Goal: Task Accomplishment & Management: Manage account settings

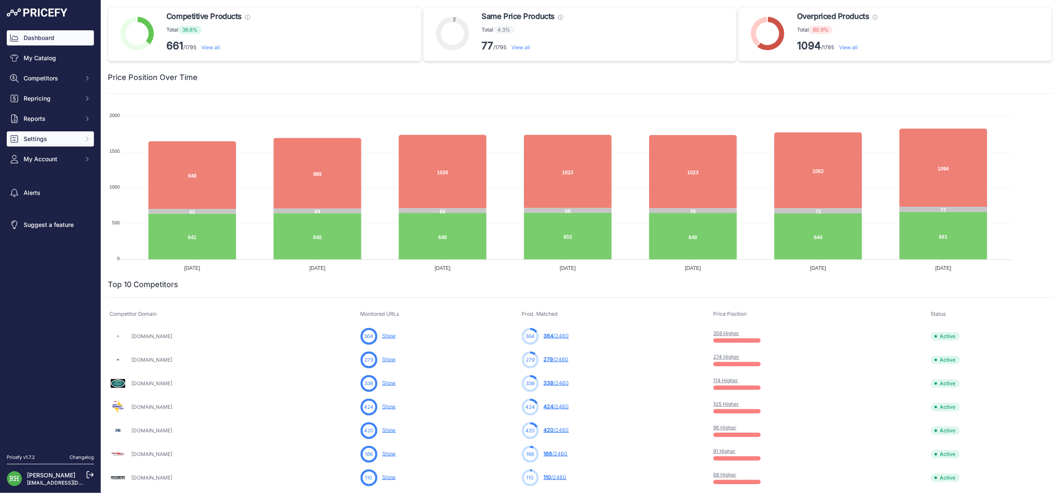
click at [94, 147] on button "Settings" at bounding box center [50, 138] width 87 height 15
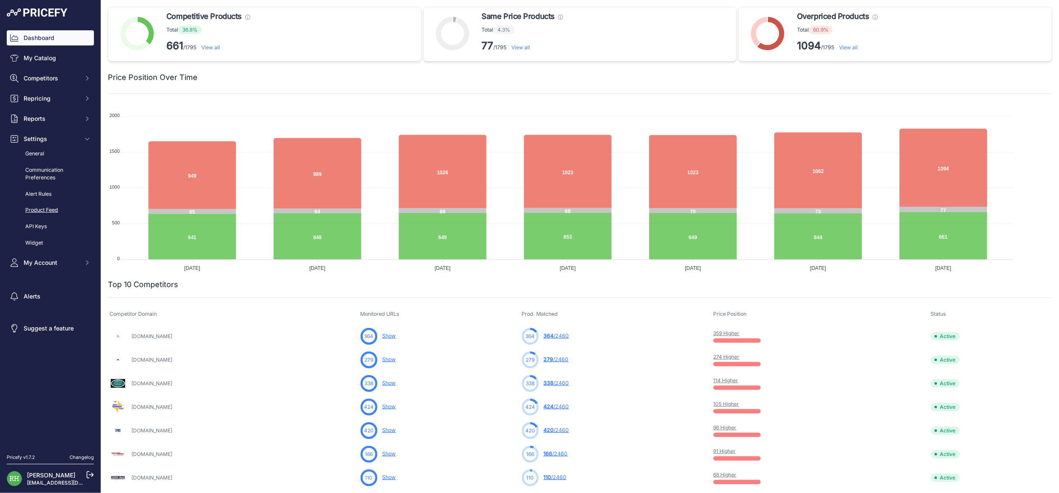
click at [60, 218] on link "Product Feed" at bounding box center [50, 210] width 87 height 15
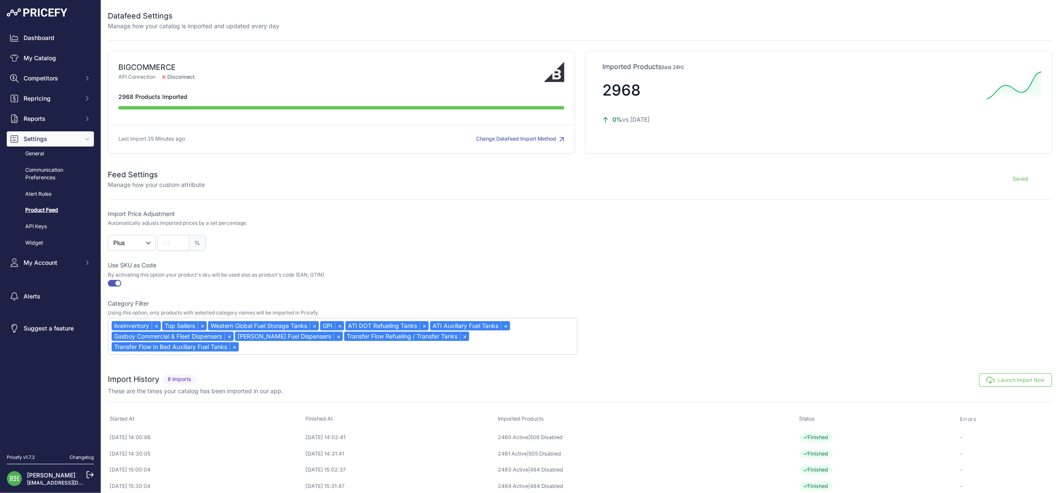
click at [526, 355] on div "liveinventory × Top Sellers × Western Global Fuel Storage Tanks × GPI × ATI DOT…" at bounding box center [343, 336] width 470 height 37
click at [668, 355] on div at bounding box center [818, 321] width 470 height 67
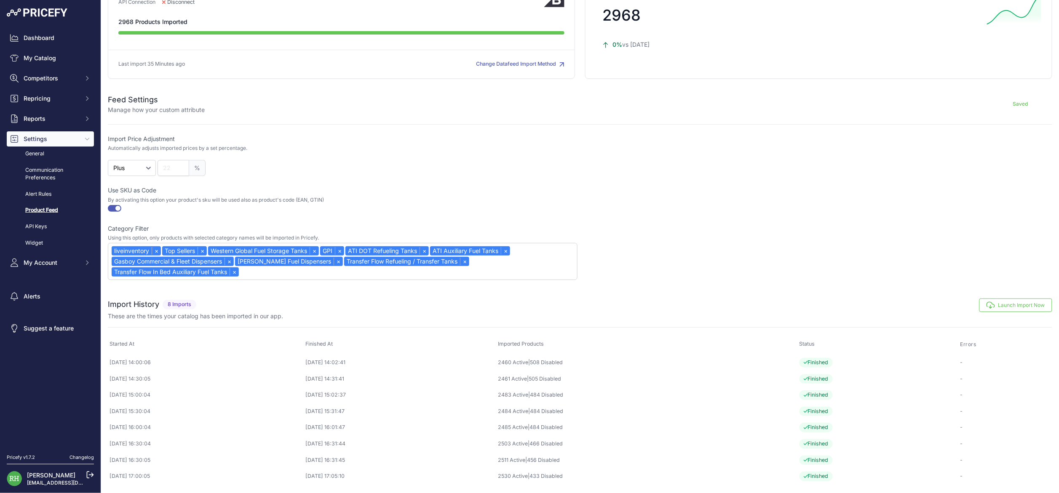
scroll to position [194, 0]
click at [515, 243] on div "liveinventory × Top Sellers × Western Global Fuel Storage Tanks × GPI × ATI DOT…" at bounding box center [343, 261] width 470 height 37
type input "H"
click at [650, 219] on div at bounding box center [818, 246] width 470 height 67
click at [557, 243] on div "liveinventory × Top Sellers × Western Global Fuel Storage Tanks × GPI × ATI DOT…" at bounding box center [343, 261] width 470 height 37
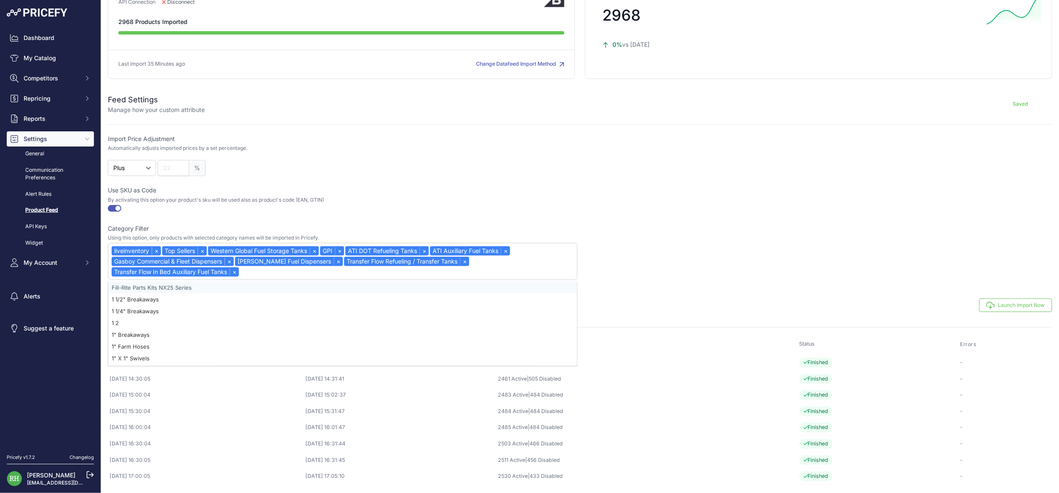
click at [657, 213] on div at bounding box center [818, 246] width 470 height 67
drag, startPoint x: 466, startPoint y: 150, endPoint x: 523, endPoint y: 151, distance: 56.5
click at [523, 205] on div at bounding box center [343, 209] width 470 height 8
click at [149, 225] on label "Category Filter" at bounding box center [128, 229] width 41 height 8
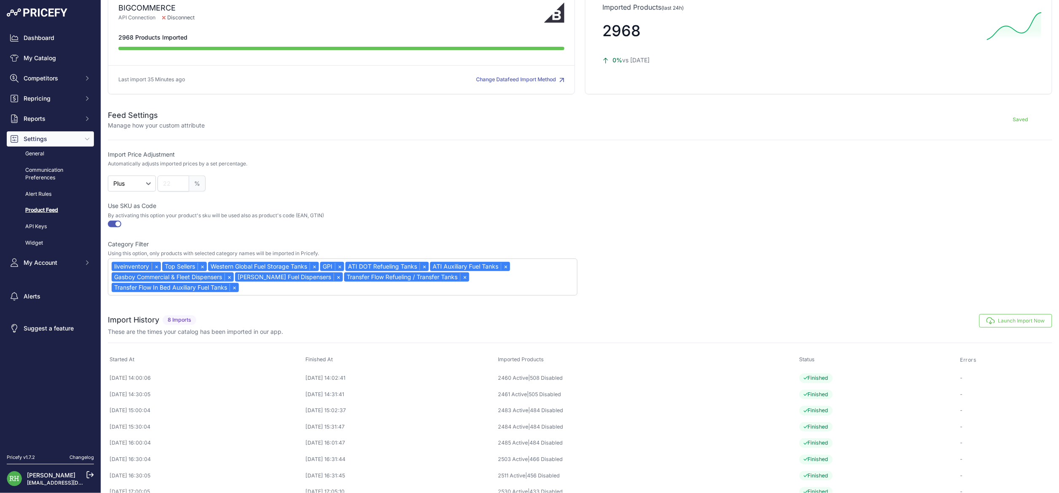
scroll to position [57, 0]
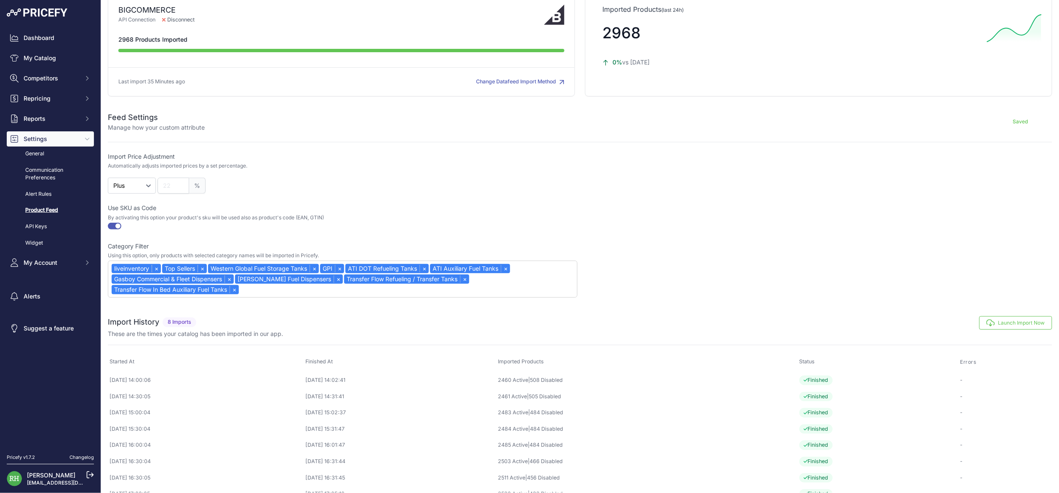
click at [523, 86] on button "Change Datafeed Import Method" at bounding box center [520, 82] width 88 height 8
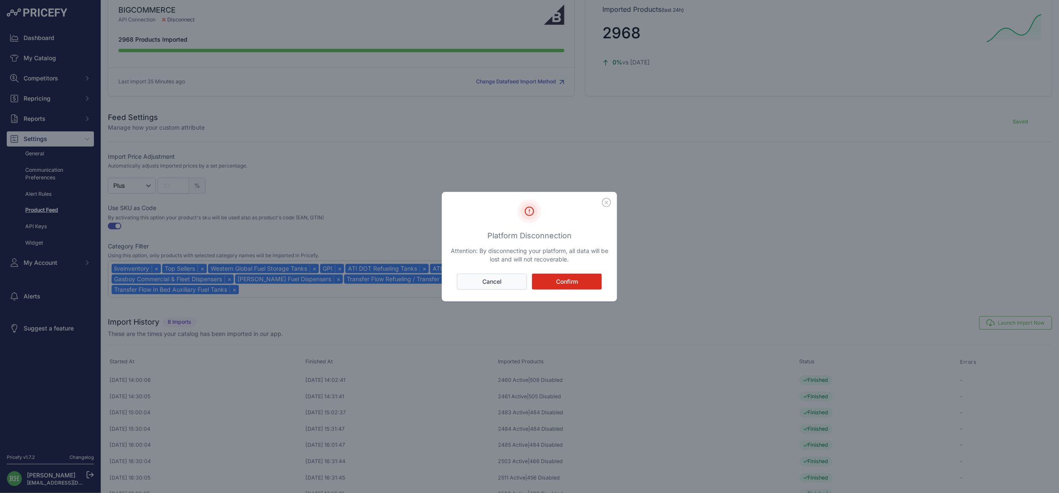
click at [486, 277] on button "Cancel" at bounding box center [492, 282] width 70 height 16
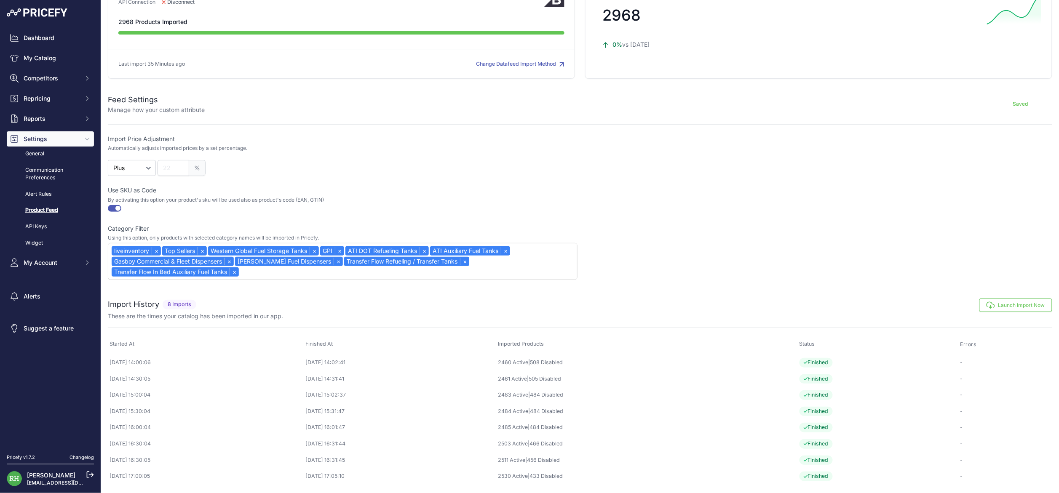
scroll to position [163, 0]
click at [505, 258] on div "liveinventory × Top Sellers × Western Global Fuel Storage Tanks × GPI × ATI DOT…" at bounding box center [343, 261] width 470 height 37
type input "[PERSON_NAME]"
click at [510, 282] on div "[PERSON_NAME] Global" at bounding box center [342, 288] width 469 height 12
click at [319, 247] on link "×" at bounding box center [314, 251] width 9 height 8
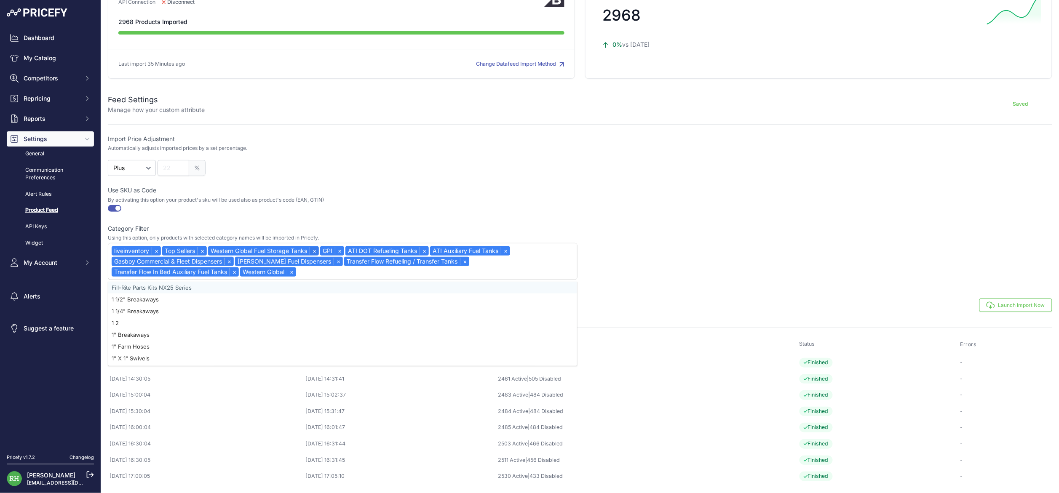
select select "{"id":6030,"name":"liveinventory"}"
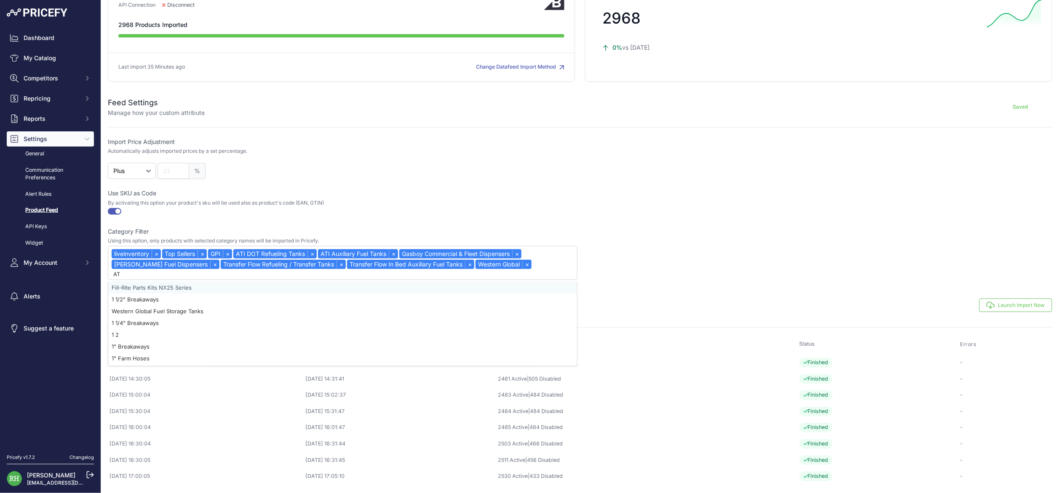
type input "ATI"
click at [393, 282] on div "ATI" at bounding box center [342, 288] width 469 height 12
click at [317, 250] on link "×" at bounding box center [312, 254] width 9 height 8
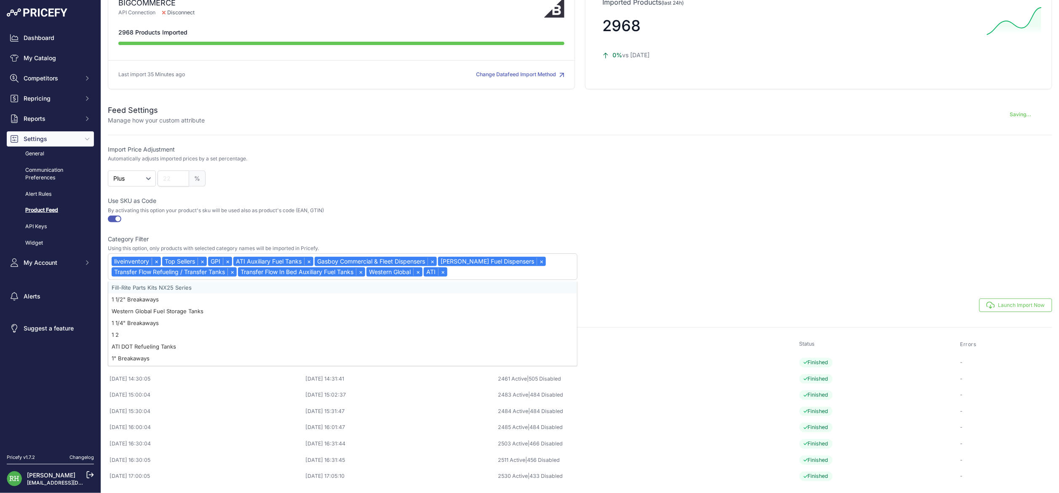
click at [313, 258] on link "×" at bounding box center [308, 262] width 9 height 8
select select "{"id":6030,"name":"liveinventory"}"
click at [567, 254] on div "liveinventory × Top Sellers × GPI × Gasboy Commercial & Fleet Dispensers × [PER…" at bounding box center [343, 267] width 470 height 27
type input "GASBOY"
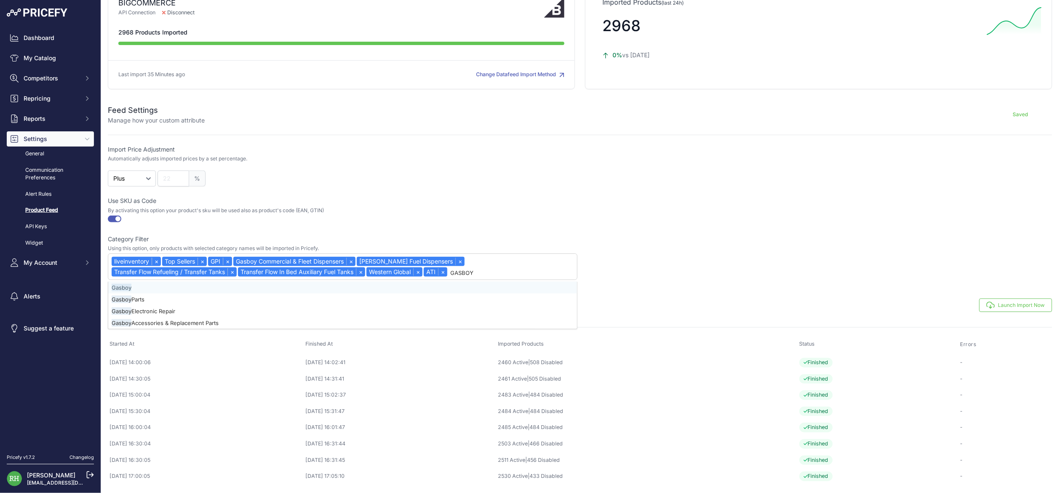
click at [446, 282] on div "Gasboy" at bounding box center [342, 288] width 469 height 12
click at [356, 258] on link "×" at bounding box center [350, 262] width 9 height 8
select select "{"id":6030,"name":"liveinventory"}"
type input "WAYN"
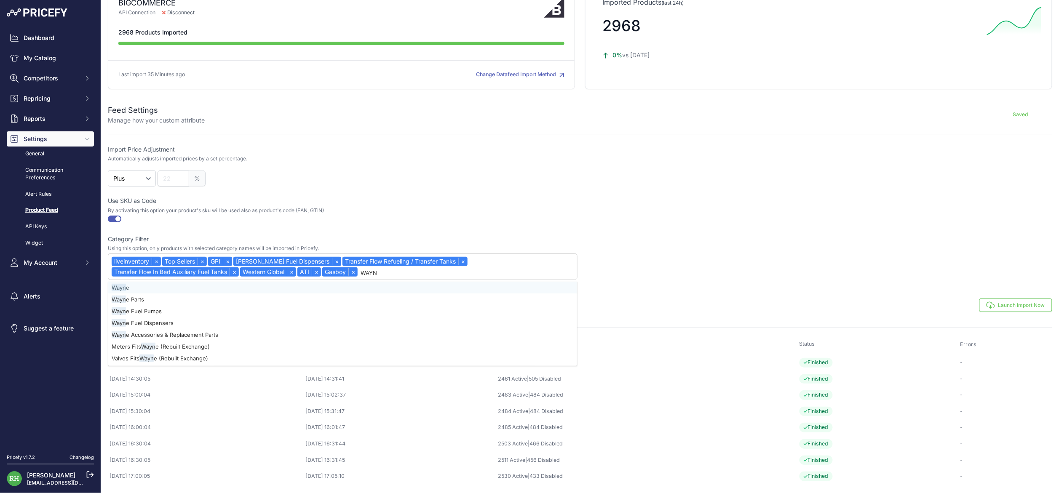
click at [443, 282] on div "Wayn e" at bounding box center [342, 288] width 469 height 12
click at [341, 258] on link "×" at bounding box center [336, 262] width 9 height 8
select select "{"id":6030,"name":"liveinventory"}"
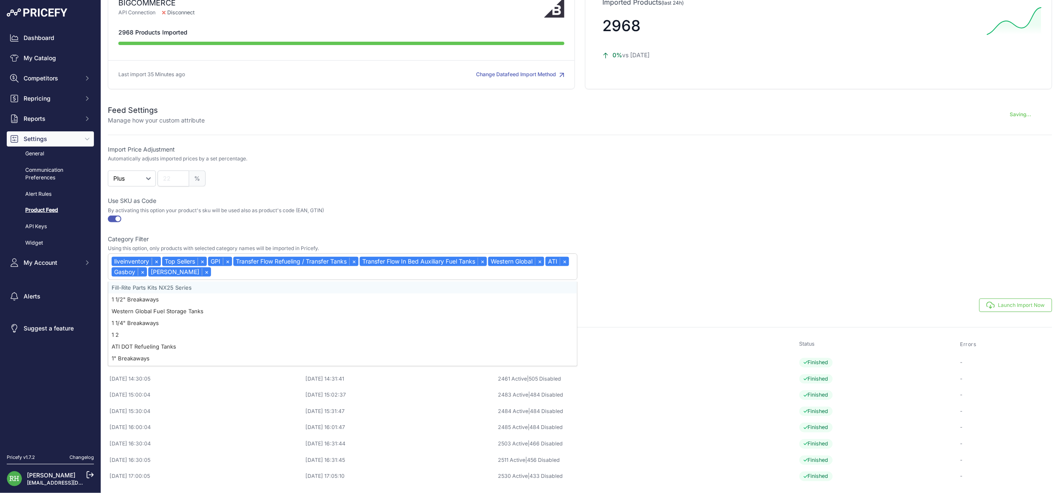
scroll to position [22, 0]
type input "TRANS"
click at [185, 317] on div "Trans fer Flow" at bounding box center [342, 323] width 469 height 12
click at [478, 258] on link "×" at bounding box center [482, 262] width 9 height 8
select select "{"id":6030,"name":"liveinventory"}"
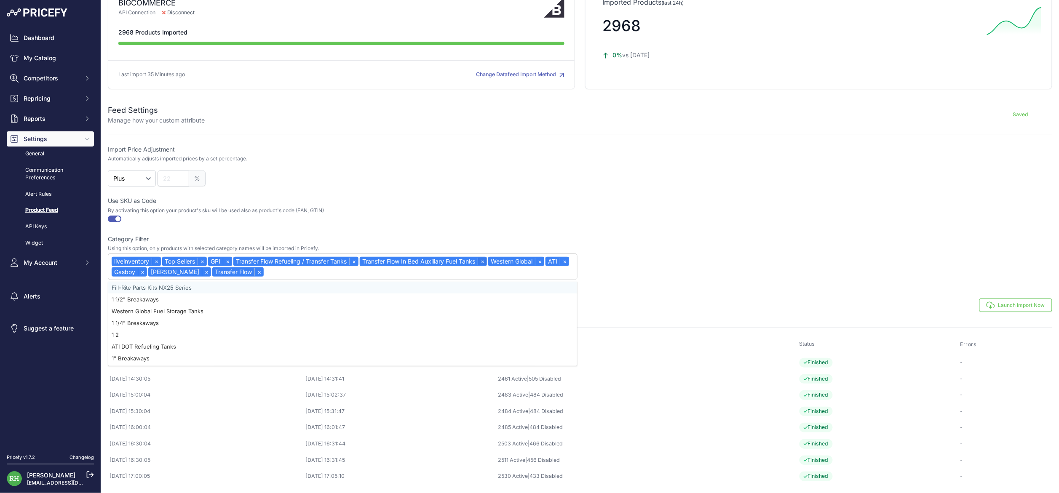
scroll to position [32, 0]
type input "PIU"
click at [264, 282] on div "Piu si" at bounding box center [342, 288] width 469 height 12
select select "{"id":6030,"name":"liveinventory"}"
type input "HUSKY"
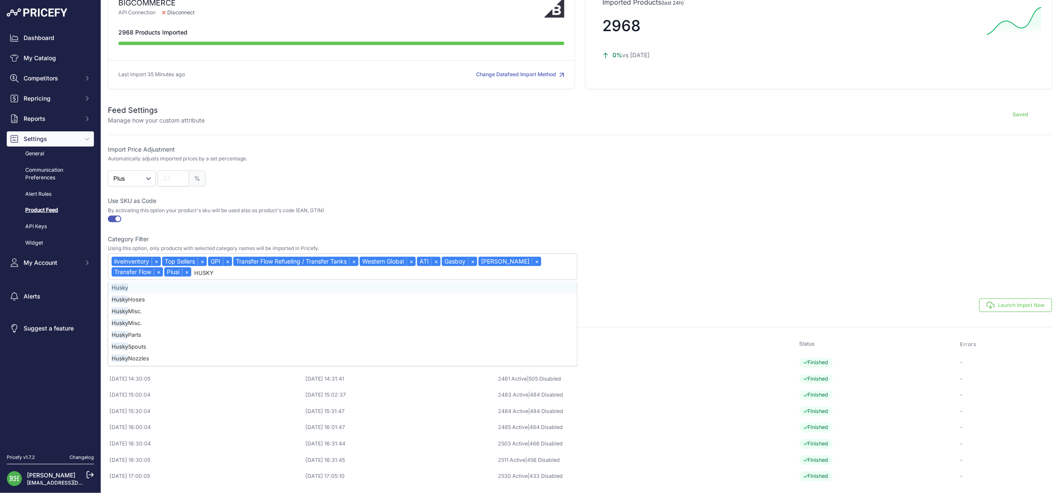
click at [264, 282] on div "Husky" at bounding box center [342, 288] width 469 height 12
click at [359, 258] on link "×" at bounding box center [353, 262] width 9 height 8
select select "{"id":6030,"name":"liveinventory"}"
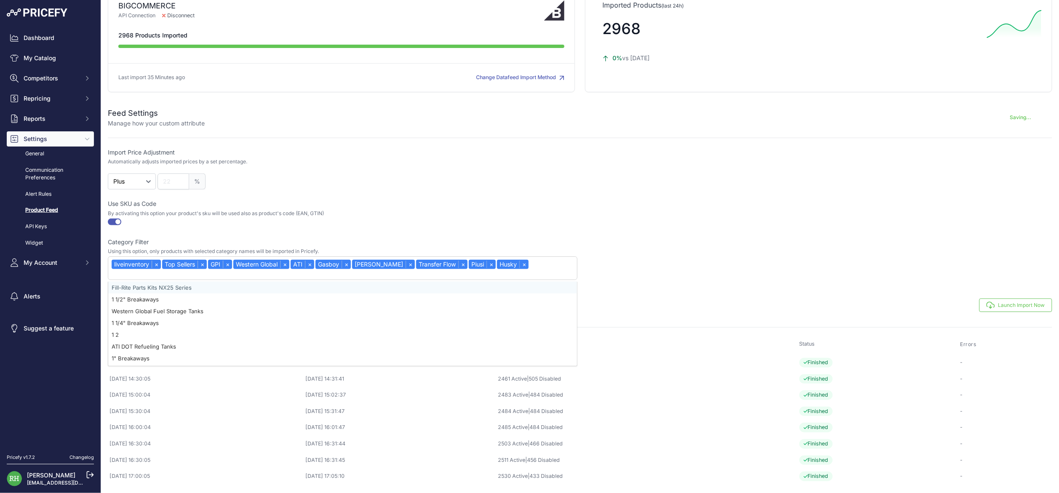
scroll to position [43, 0]
type input "CI"
click at [254, 282] on div "Ci m-Tek" at bounding box center [342, 288] width 469 height 12
select select "{"id":6030,"name":"liveinventory"}"
type input "VEE"
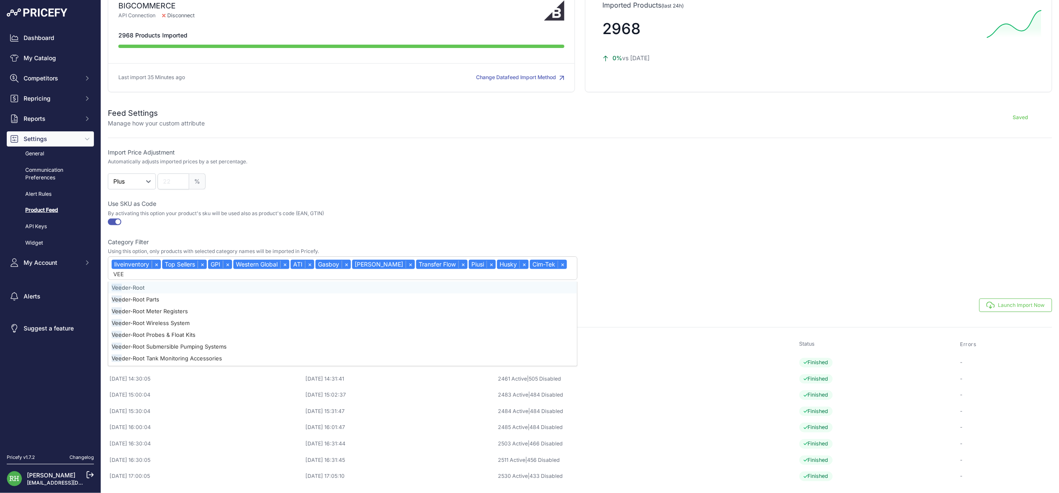
click at [282, 282] on div "Vee der-Root" at bounding box center [342, 288] width 469 height 12
select select "{"id":6030,"name":"liveinventory"}"
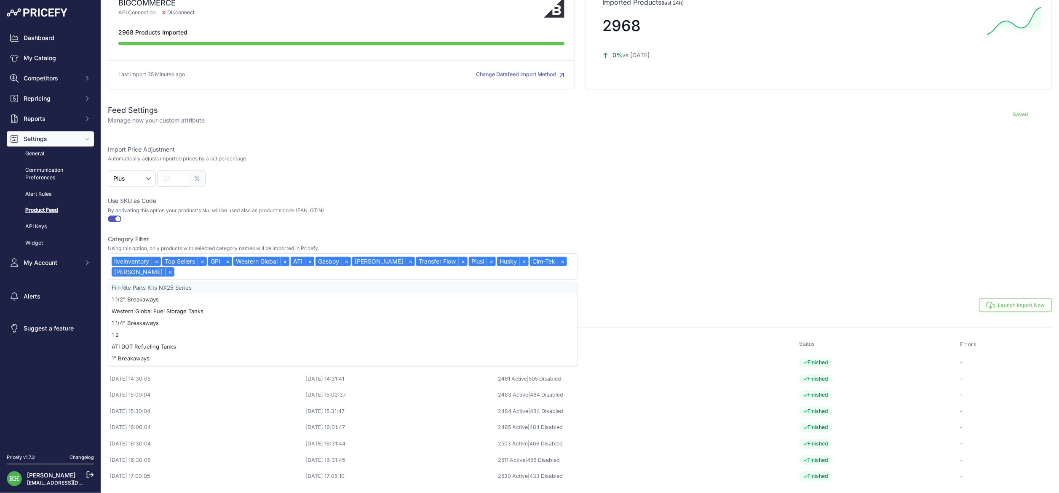
drag, startPoint x: 295, startPoint y: 254, endPoint x: 309, endPoint y: 254, distance: 13.5
click at [309, 268] on input "text" at bounding box center [376, 273] width 398 height 11
click at [310, 268] on input "text" at bounding box center [376, 273] width 398 height 11
type input "-"
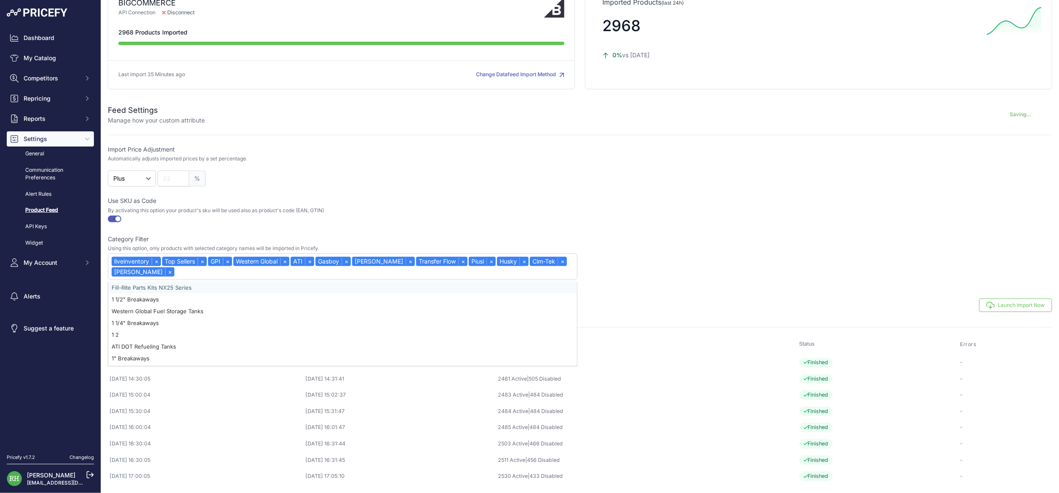
select select "{"id":6030,"name":"liveinventory"}"
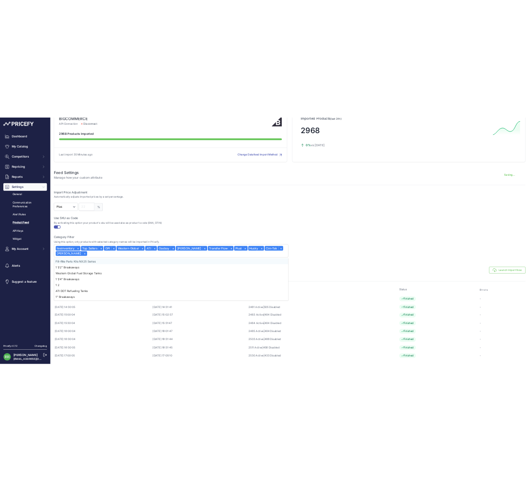
scroll to position [65, 0]
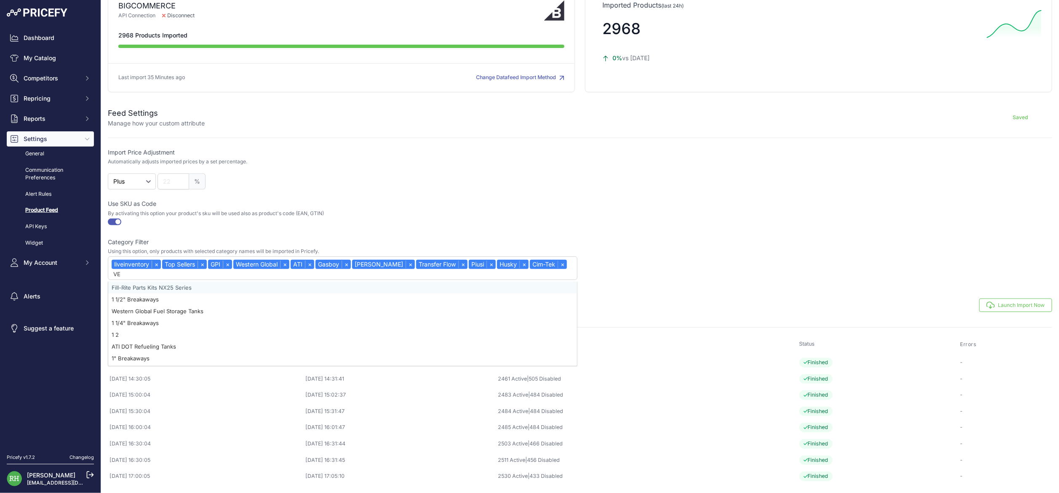
type input "VEE"
click at [302, 282] on div "Vee der-Root" at bounding box center [342, 288] width 469 height 12
select select "{"id":6030,"name":"liveinventory"}"
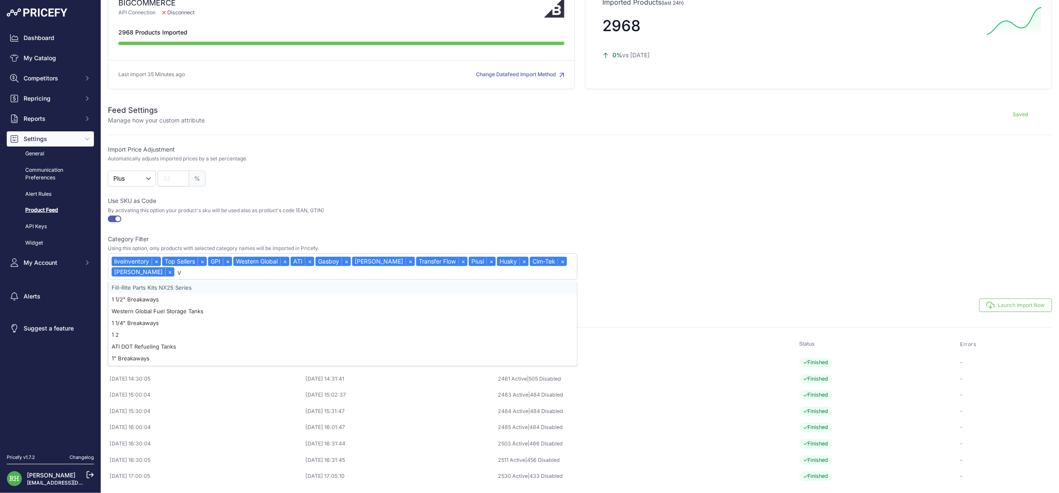
type input "VE"
click at [239, 294] on div "Ve lcon" at bounding box center [342, 300] width 469 height 12
select select "{"id":6030,"name":"liveinventory"}"
type input "FILL"
click at [324, 294] on div "Fill -Rite" at bounding box center [342, 300] width 469 height 12
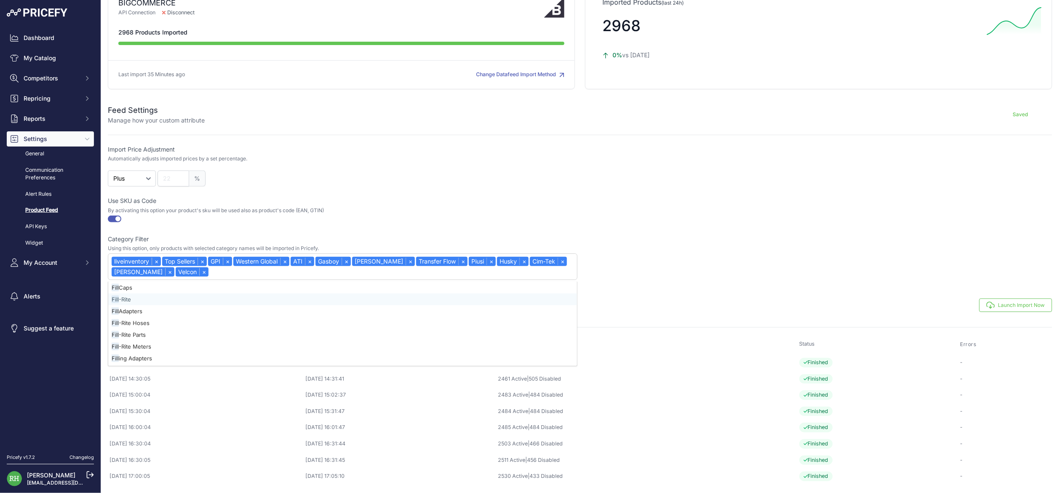
select select "{"id":6030,"name":"liveinventory"}"
type input "OPW"
click at [391, 282] on div "OPW" at bounding box center [342, 288] width 469 height 12
select select "{"id":6030,"name":"liveinventory"}"
type input "CATL"
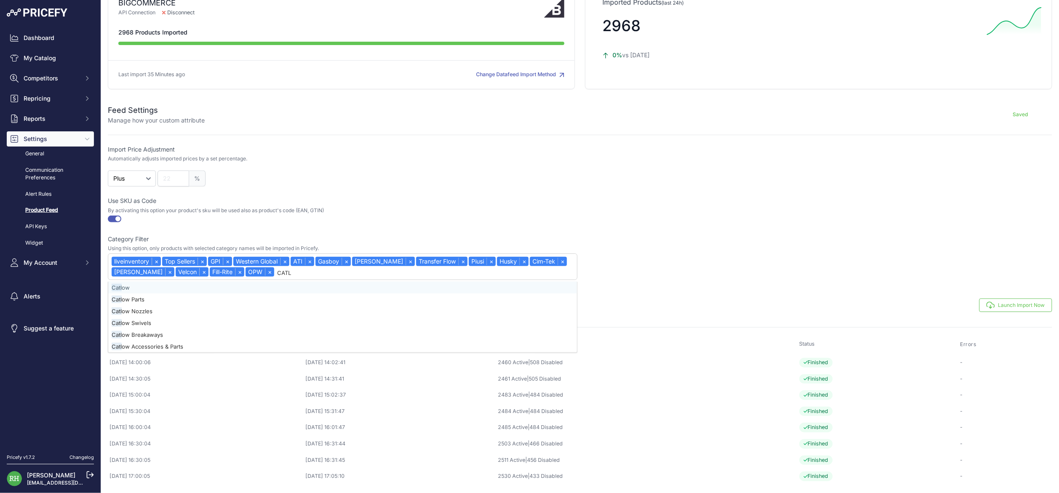
click at [390, 282] on div "Catl ow" at bounding box center [342, 288] width 469 height 12
select select "{"id":6030,"name":"liveinventory"}"
click at [450, 268] on input "text" at bounding box center [444, 273] width 264 height 11
type input "[PERSON_NAME]"
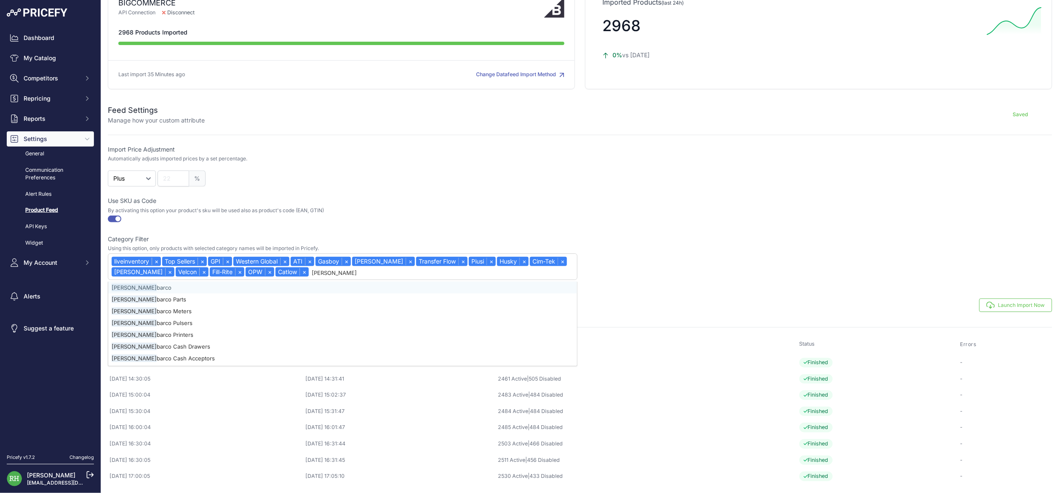
click at [443, 282] on div "[PERSON_NAME]" at bounding box center [342, 288] width 469 height 12
select select "{"id":6030,"name":"liveinventory"}"
type input "B"
click at [479, 282] on div "B &K" at bounding box center [342, 288] width 469 height 12
select select "{"id":6030,"name":"liveinventory"}"
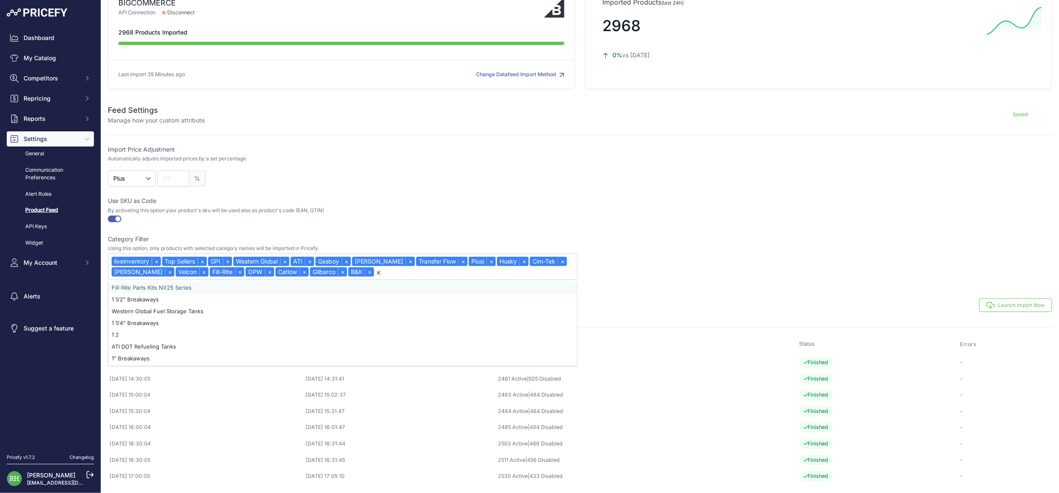
type input "KO"
click at [517, 282] on div "Ko lor Kut" at bounding box center [342, 288] width 469 height 12
select select "{"id":6030,"name":"liveinventory"}"
type input "TFI"
click at [333, 282] on div "Smar tFi ll" at bounding box center [342, 288] width 469 height 12
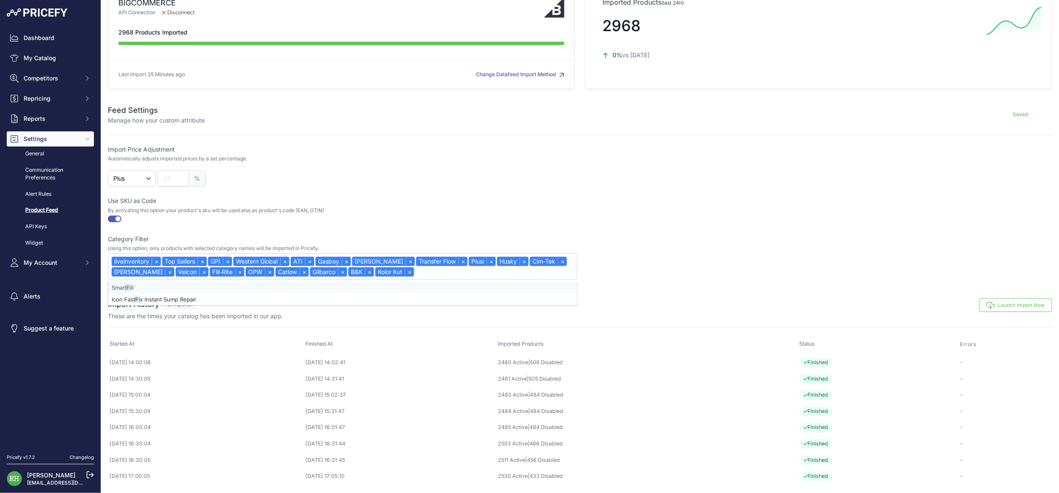
select select "{"id":6030,"name":"liveinventory"}"
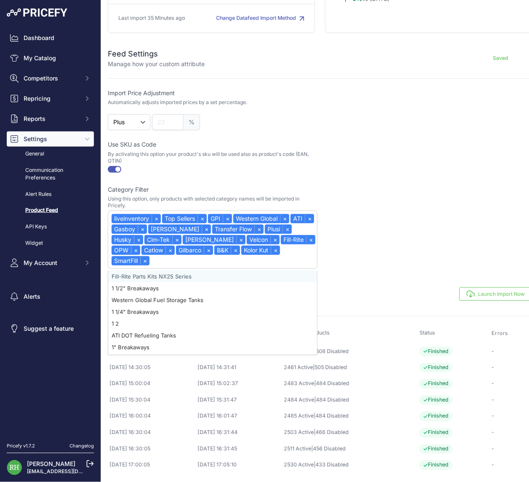
click at [302, 267] on input "text" at bounding box center [234, 261] width 163 height 11
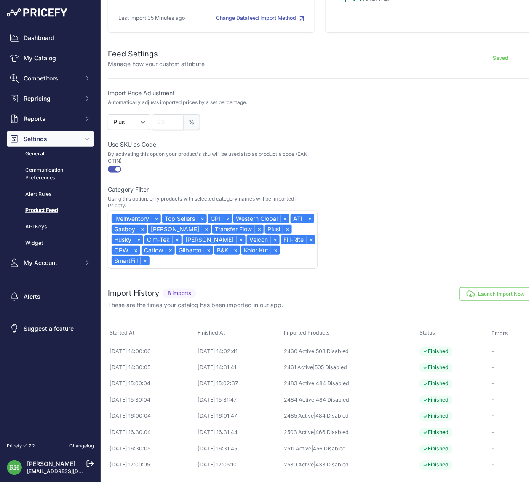
click at [293, 267] on input "text" at bounding box center [234, 261] width 163 height 11
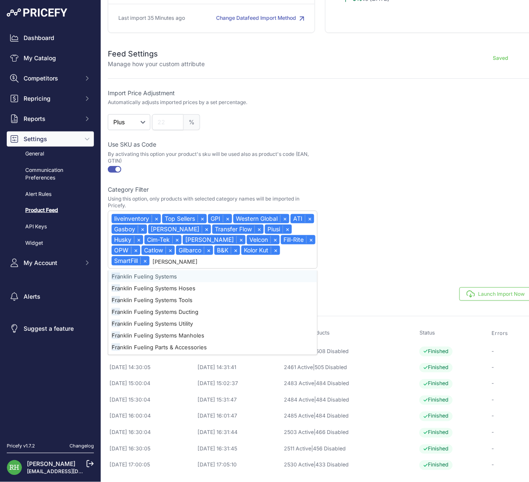
type input "[PERSON_NAME]"
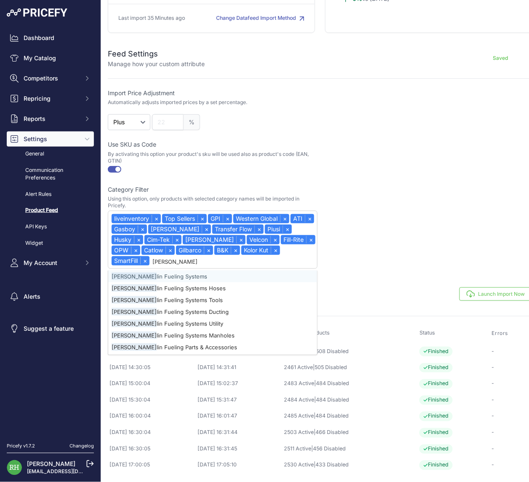
click at [274, 282] on div "[PERSON_NAME] Fueling Systems" at bounding box center [212, 276] width 209 height 12
select select "{"id":6030,"name":"liveinventory"}"
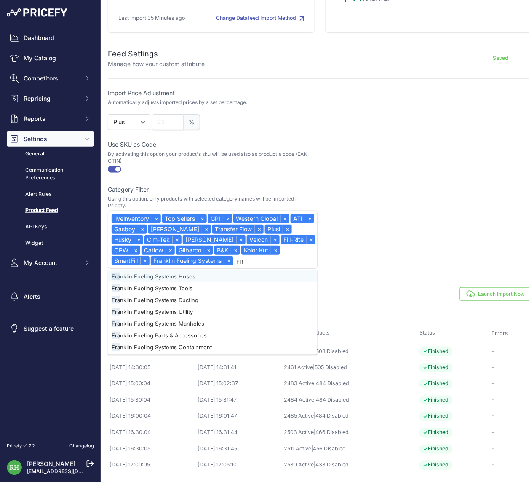
type input "F"
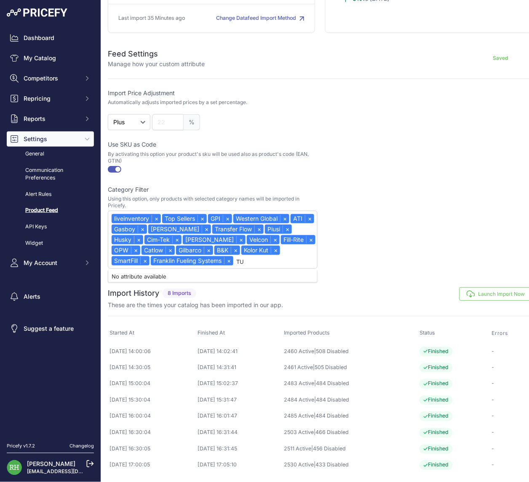
type input "T"
type input "L"
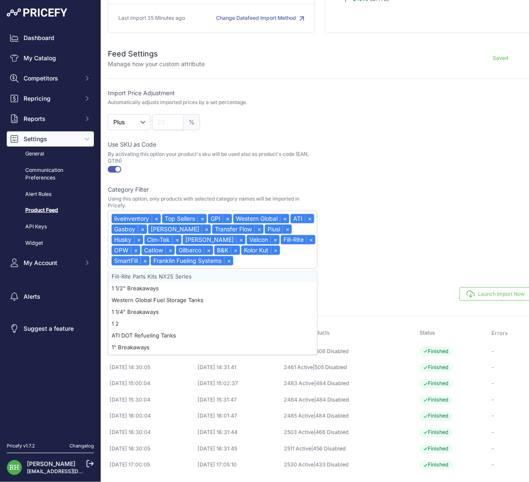
select select "{"id":6030,"name":"liveinventory"}"
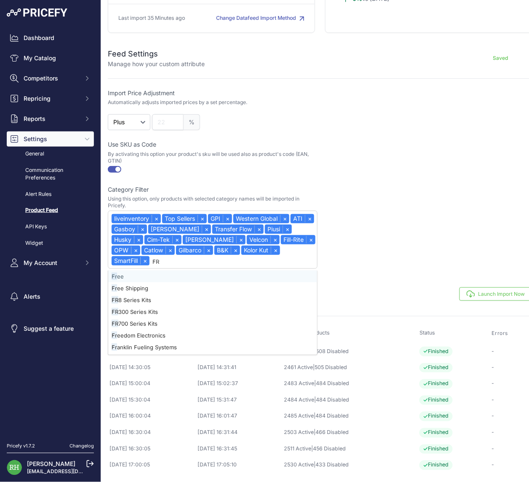
type input "FRA"
click at [285, 282] on div "Fra nklin Fueling Systems" at bounding box center [212, 276] width 209 height 12
select select "{"id":6030,"name":"liveinventory"}"
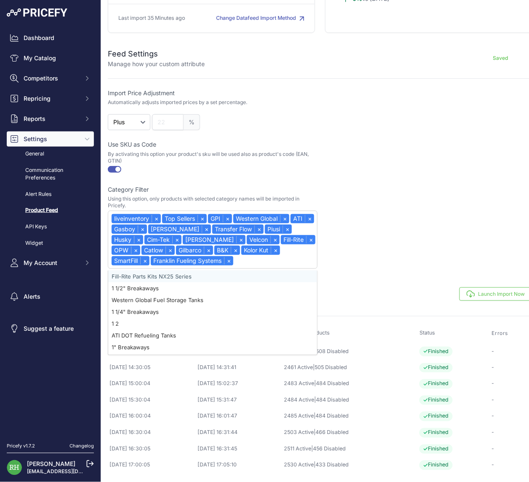
click at [304, 267] on input "text" at bounding box center [275, 261] width 79 height 11
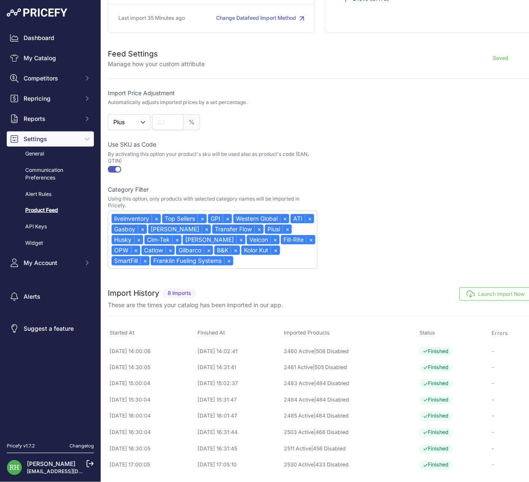
click at [297, 269] on div "liveinventory × Top Sellers × GPI × Western Global × ATI × Gasboy × [PERSON_NAM…" at bounding box center [213, 240] width 210 height 58
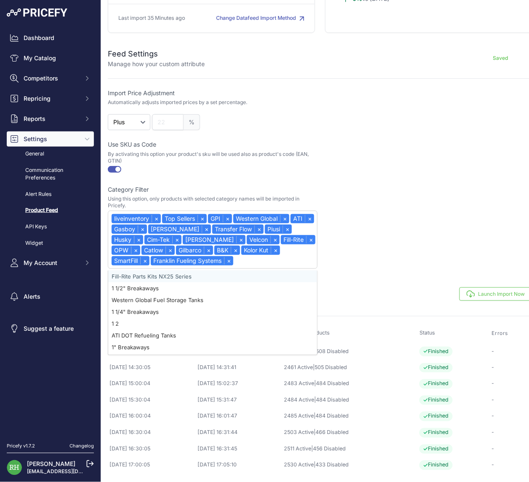
type input "I"
click at [212, 282] on div "I con" at bounding box center [212, 276] width 209 height 12
select select "{"id":6030,"name":"liveinventory"}"
type input "I"
click at [147, 282] on div "I rpco" at bounding box center [212, 276] width 209 height 12
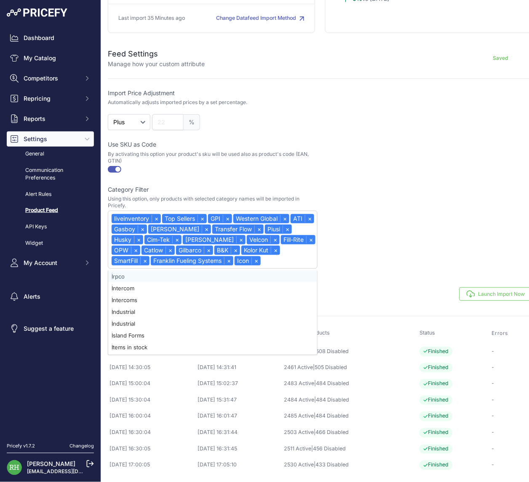
select select "{"id":6030,"name":"liveinventory"}"
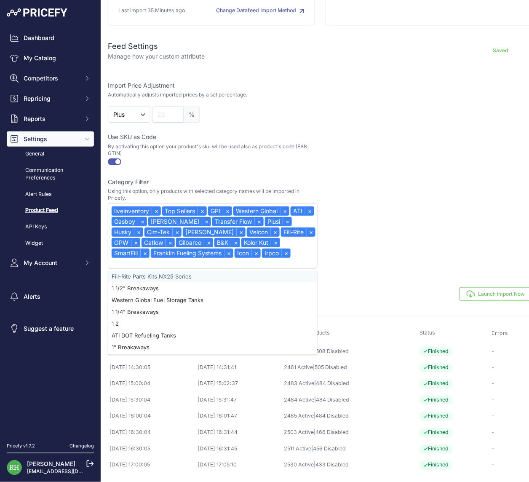
type input "T"
type input "P"
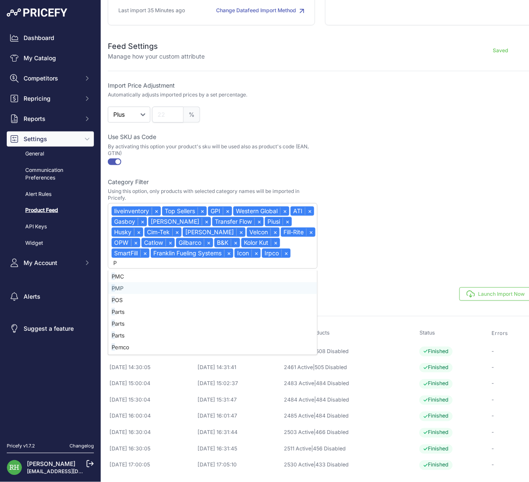
click at [154, 294] on div "P MP" at bounding box center [212, 288] width 209 height 12
select select "{"id":6030,"name":"liveinventory"}"
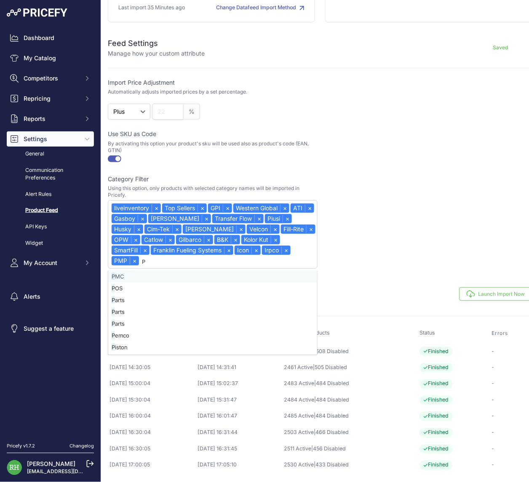
type input "PN"
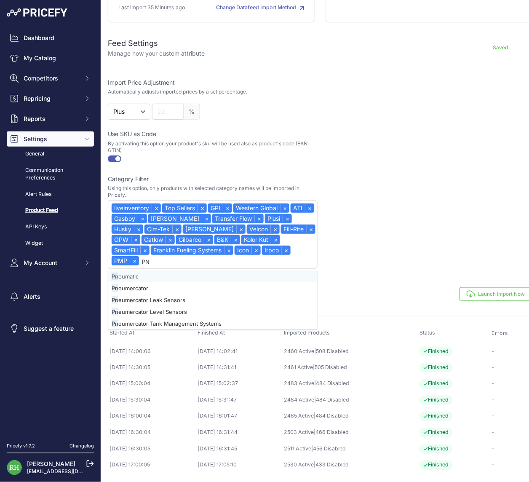
click at [167, 294] on div "Pn eumercator" at bounding box center [212, 288] width 209 height 12
select select "{"id":6030,"name":"liveinventory"}"
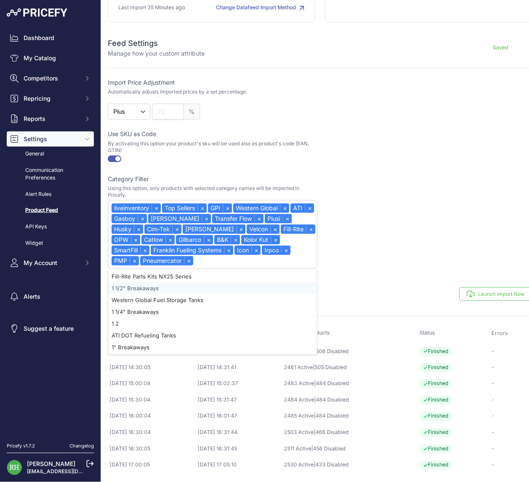
click at [405, 259] on div at bounding box center [428, 215] width 210 height 105
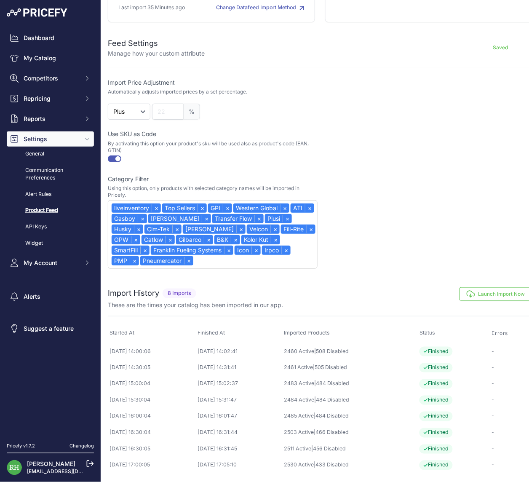
click at [283, 269] on div "liveinventory × Top Sellers × GPI × Western Global × ATI × Gasboy × [PERSON_NAM…" at bounding box center [213, 234] width 210 height 69
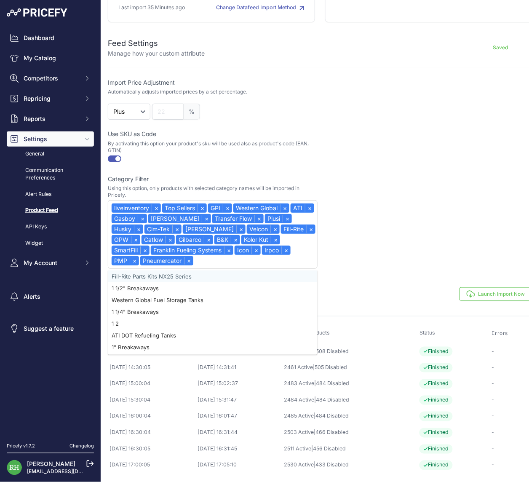
type input "M"
type input "N"
type input "G"
type input "J"
type input "H"
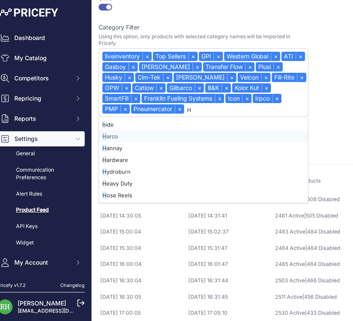
scroll to position [283, 0]
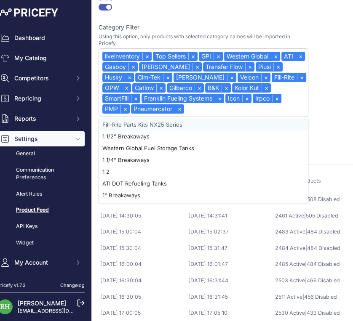
type input "C"
type input "W"
type input "Y"
type input "U"
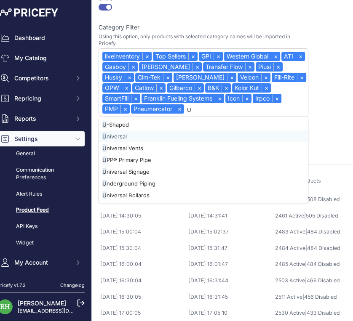
click at [145, 142] on div "U niversal" at bounding box center [203, 137] width 209 height 12
select select "{"id":6030,"name":"liveinventory"}"
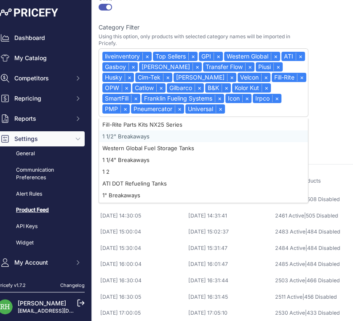
type input "I"
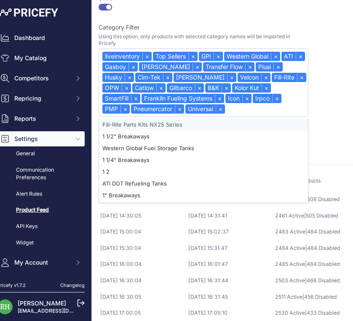
type input "O"
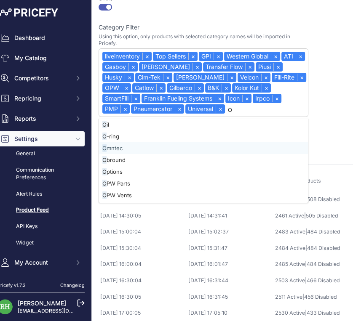
click at [145, 154] on div "O mntec" at bounding box center [203, 148] width 209 height 12
select select "{"id":6030,"name":"liveinventory"}"
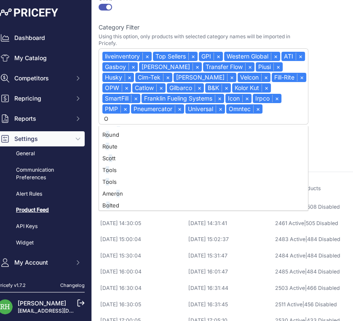
scroll to position [931, 0]
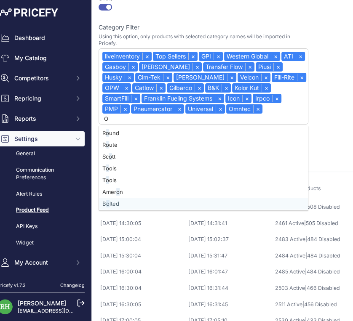
type input "OM"
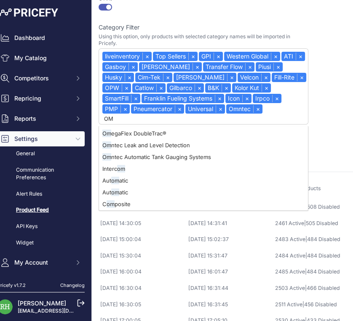
scroll to position [0, 0]
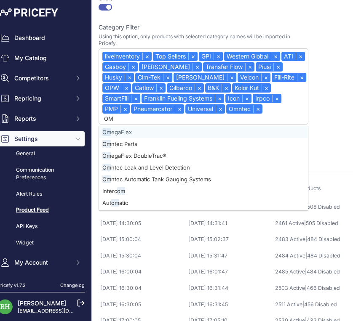
click at [164, 138] on div "Om egaFlex" at bounding box center [203, 132] width 209 height 12
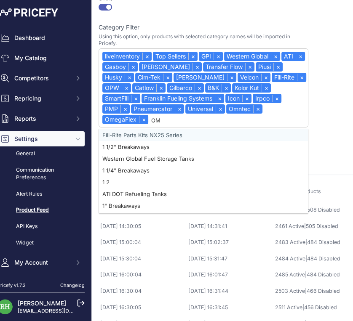
select select "{"id":6030,"name":"liveinventory"}"
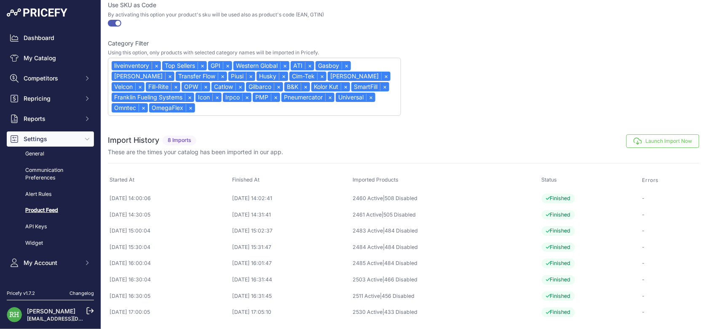
scroll to position [316, 0]
click at [265, 116] on div "liveinventory × Top Sellers × GPI × Western Global × ATI × Gasboy × [PERSON_NAM…" at bounding box center [254, 87] width 293 height 58
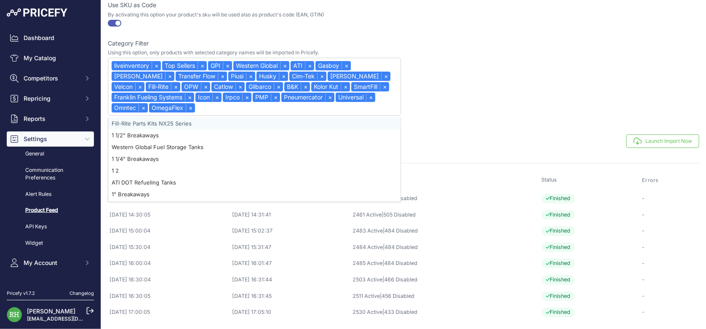
type input "J"
type input "R"
type input "FRE"
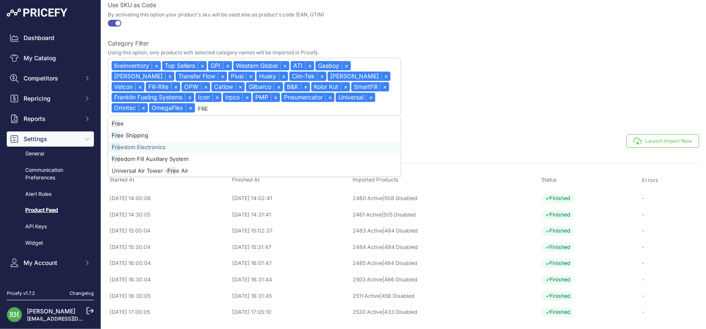
click at [212, 153] on div "Fre edom Electronics" at bounding box center [254, 147] width 292 height 12
select select "{"id":6030,"name":"liveinventory"}"
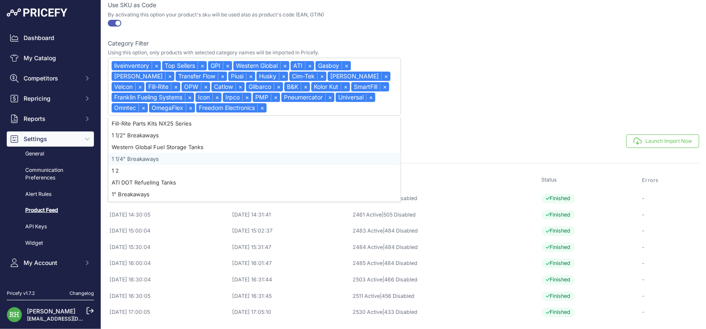
click at [638, 148] on button "Launch Import Now" at bounding box center [663, 140] width 73 height 13
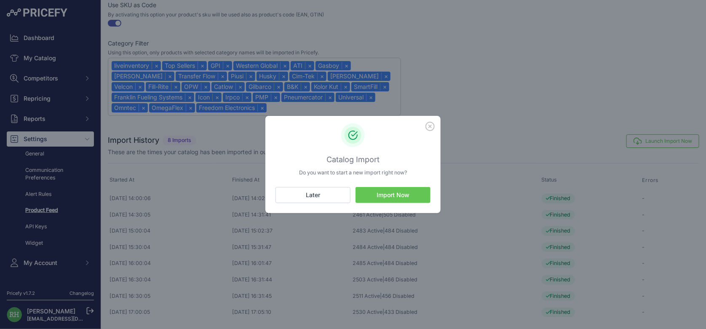
click at [390, 200] on button "Import Now" at bounding box center [393, 195] width 75 height 16
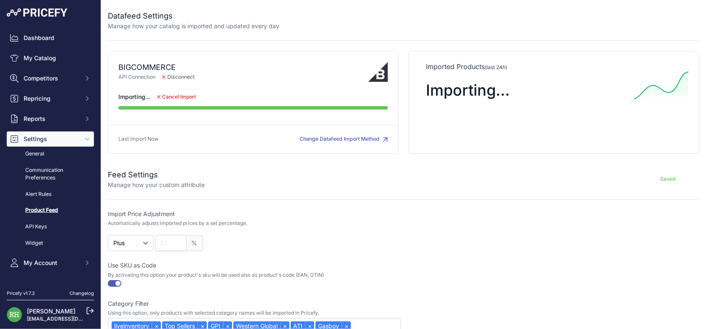
click at [373, 189] on div "Feed Settings Manage how your custom attribute Saved" at bounding box center [404, 174] width 592 height 30
